Goal: Check status: Check status

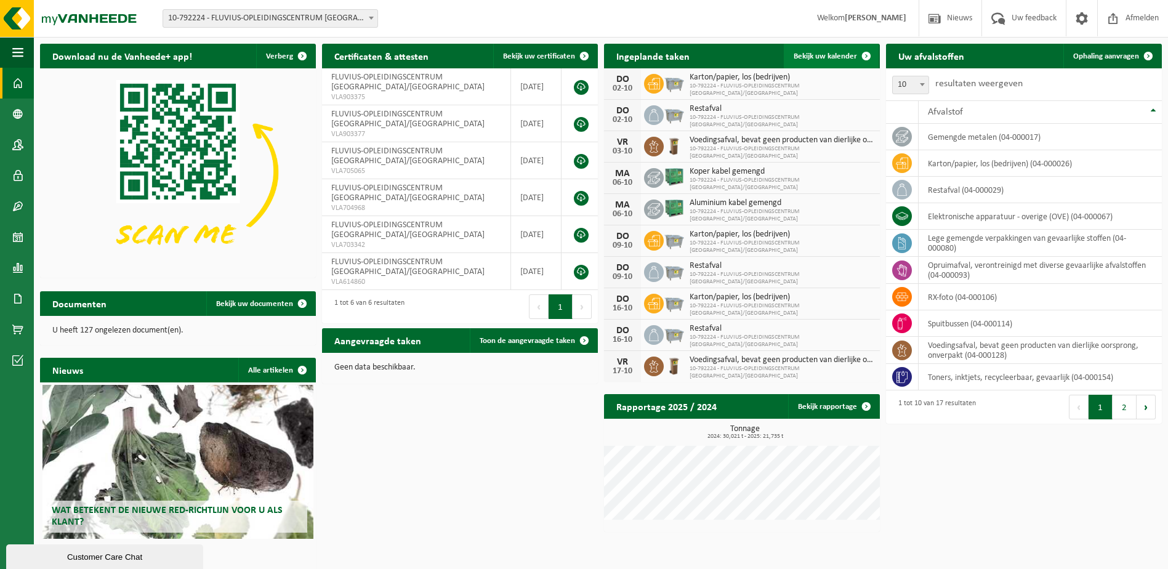
click at [817, 61] on link "Bekijk uw kalender" at bounding box center [831, 56] width 95 height 25
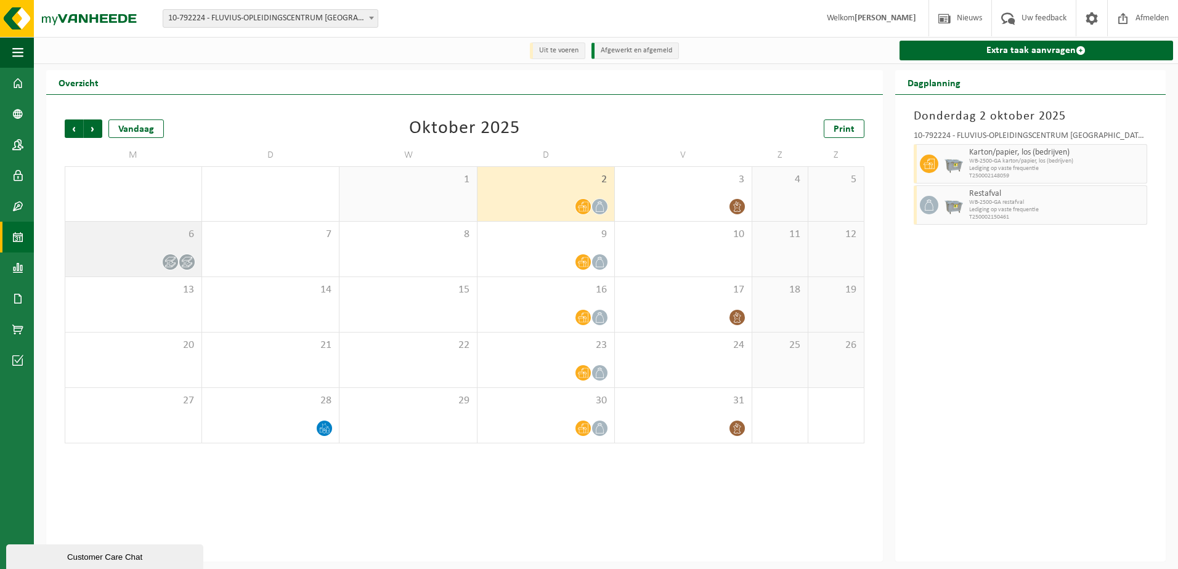
click at [171, 262] on icon at bounding box center [170, 262] width 10 height 10
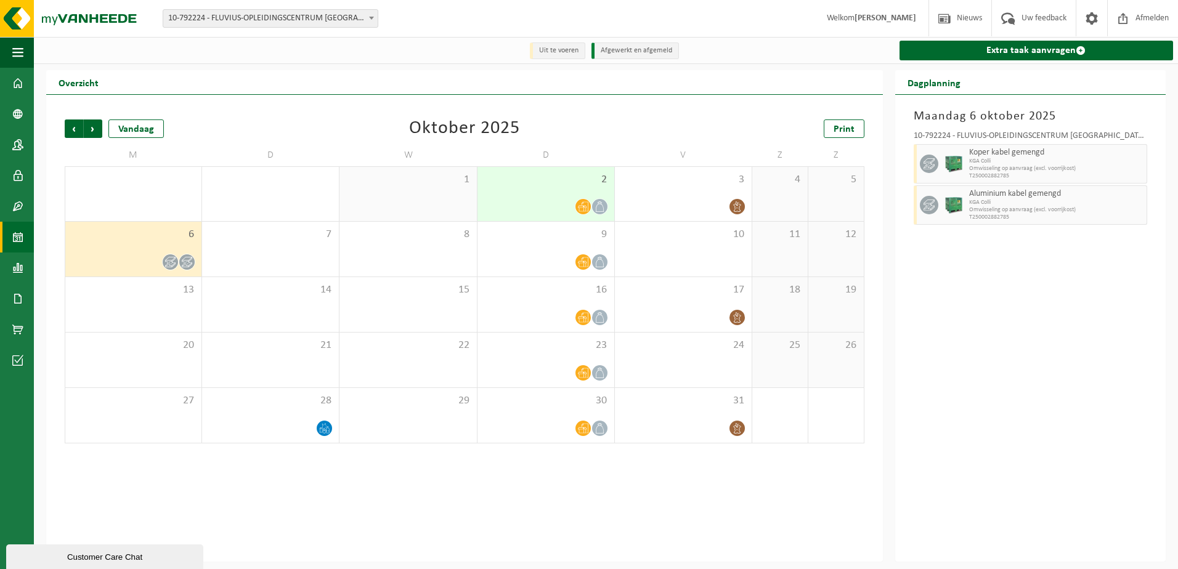
drag, startPoint x: 110, startPoint y: 553, endPoint x: 179, endPoint y: 859, distance: 313.2
click at [110, 553] on div "Customer Care Chat" at bounding box center [104, 557] width 179 height 9
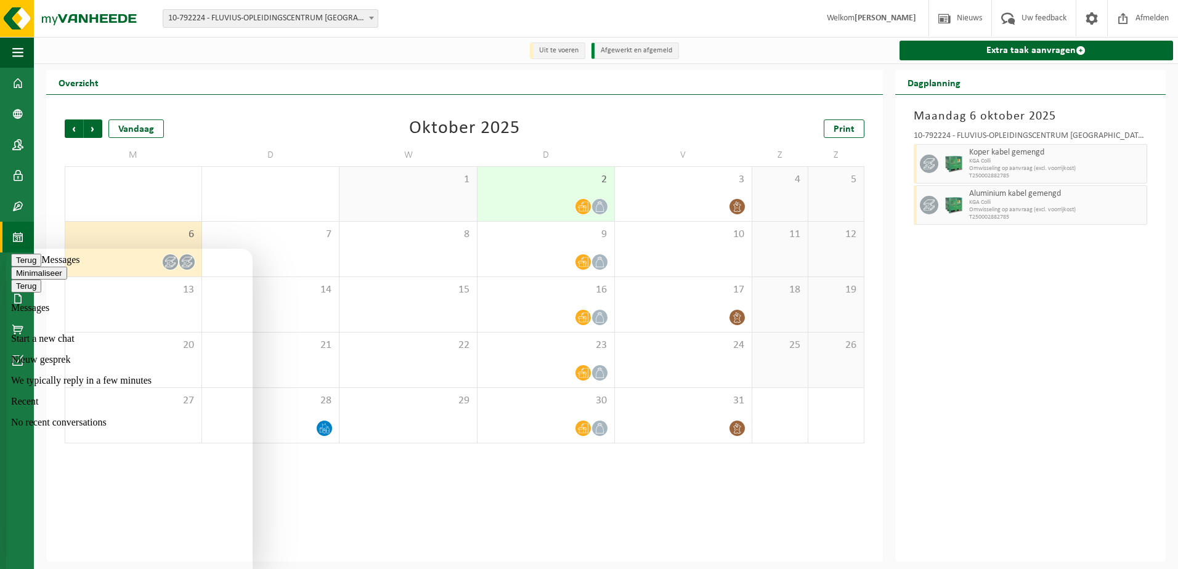
click at [67, 267] on button "Minimaliseer" at bounding box center [39, 273] width 56 height 13
